Goal: Information Seeking & Learning: Learn about a topic

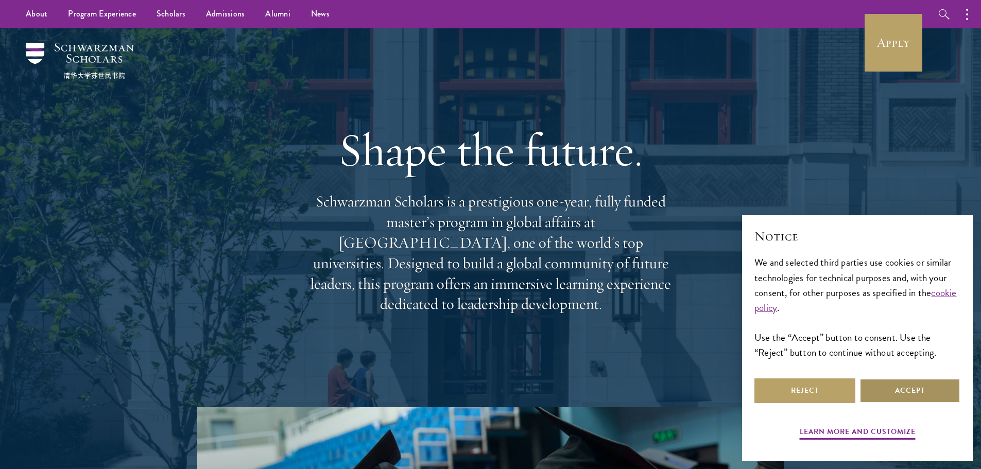
drag, startPoint x: 917, startPoint y: 385, endPoint x: 892, endPoint y: 366, distance: 31.9
click at [915, 383] on button "Accept" at bounding box center [910, 391] width 101 height 25
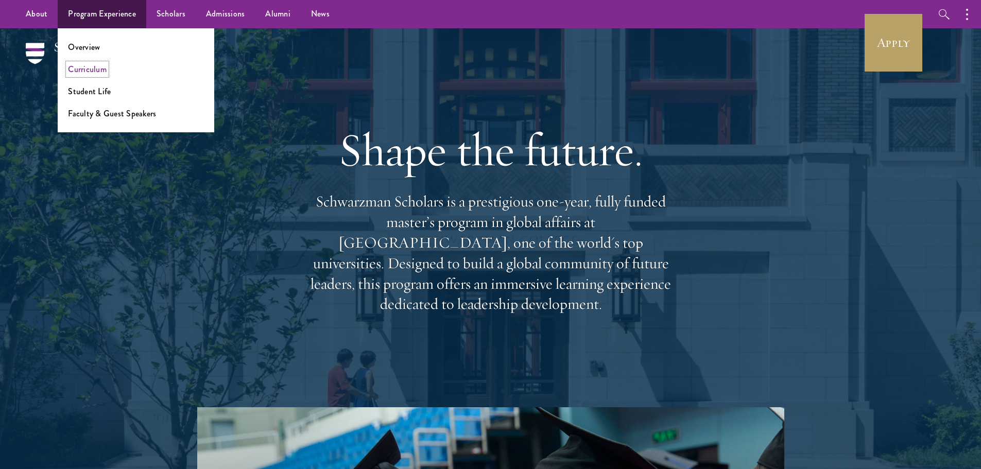
click at [94, 65] on link "Curriculum" at bounding box center [87, 69] width 39 height 12
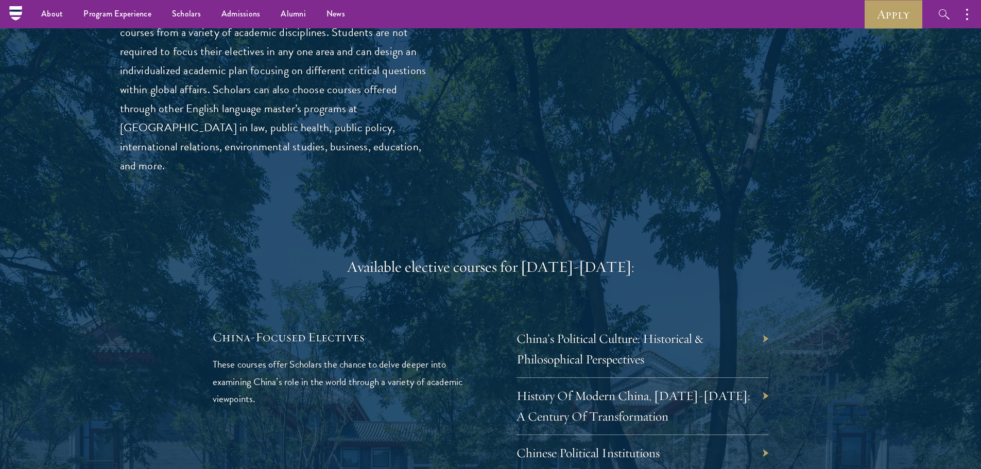
scroll to position [2678, 0]
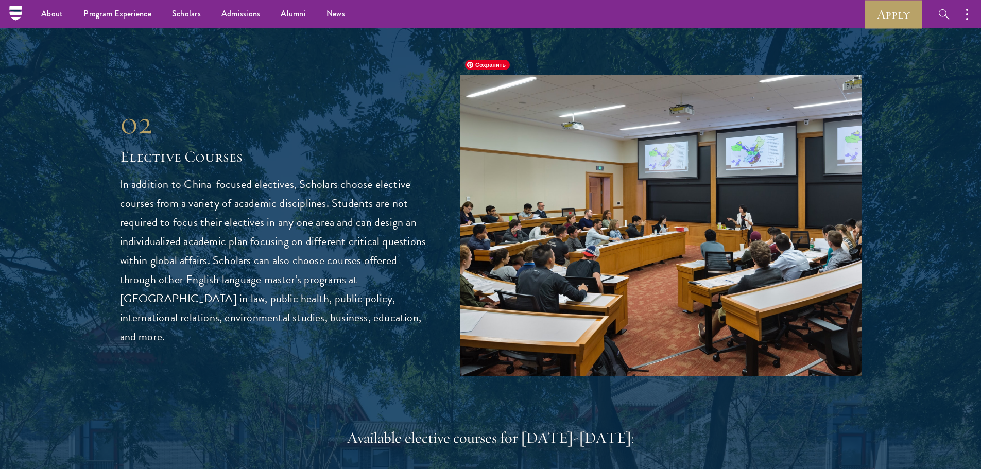
click at [520, 262] on img at bounding box center [661, 225] width 402 height 301
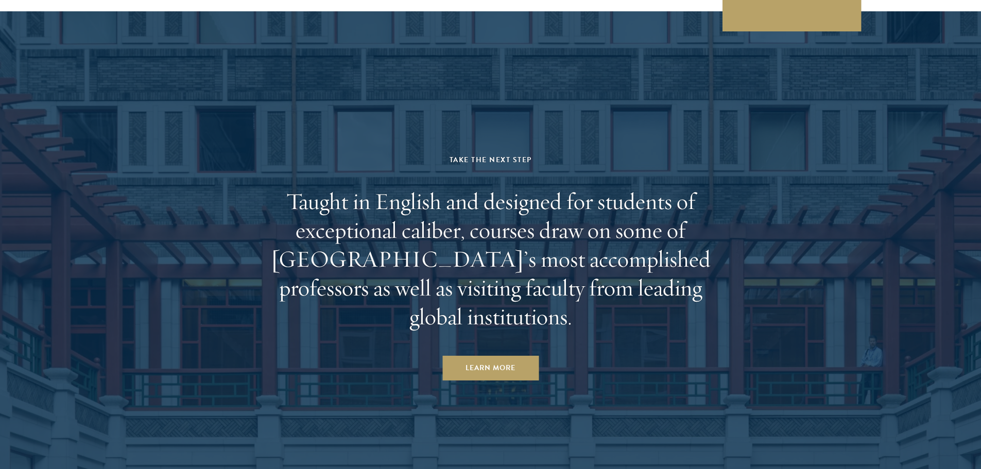
scroll to position [6487, 0]
